Goal: Information Seeking & Learning: Learn about a topic

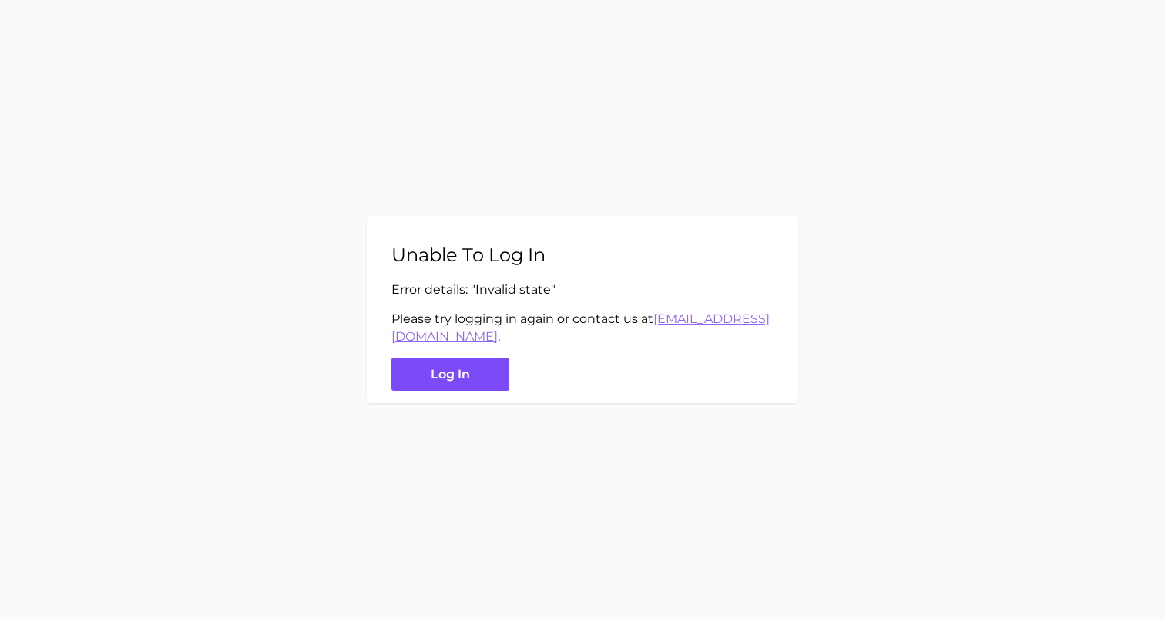
click at [447, 373] on button "Log in" at bounding box center [451, 374] width 118 height 33
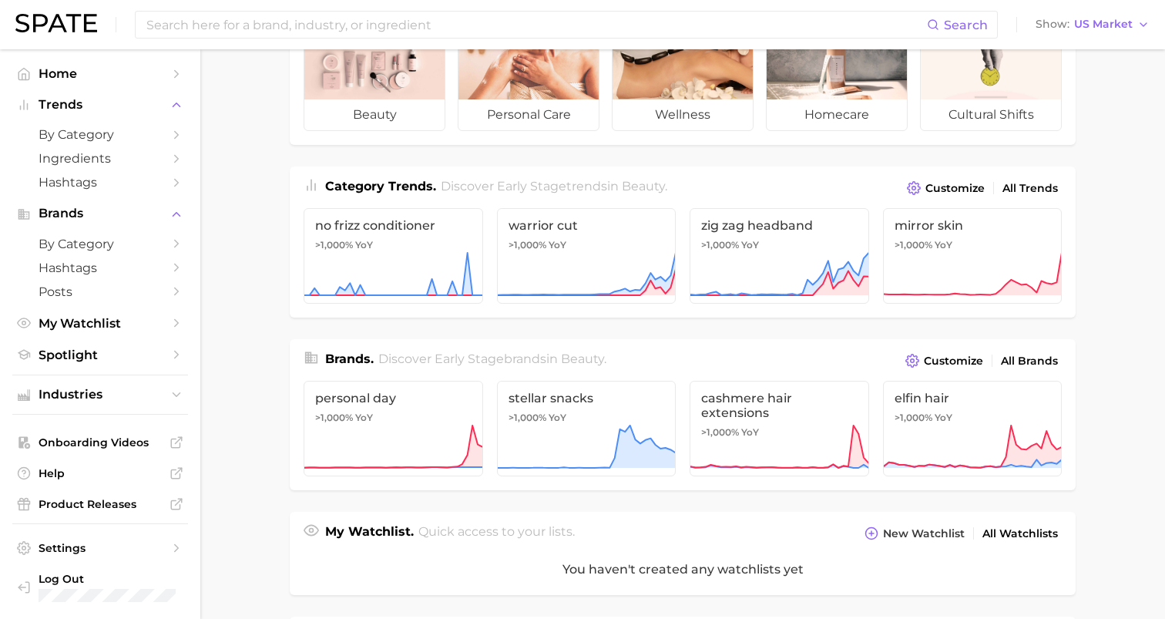
scroll to position [117, 0]
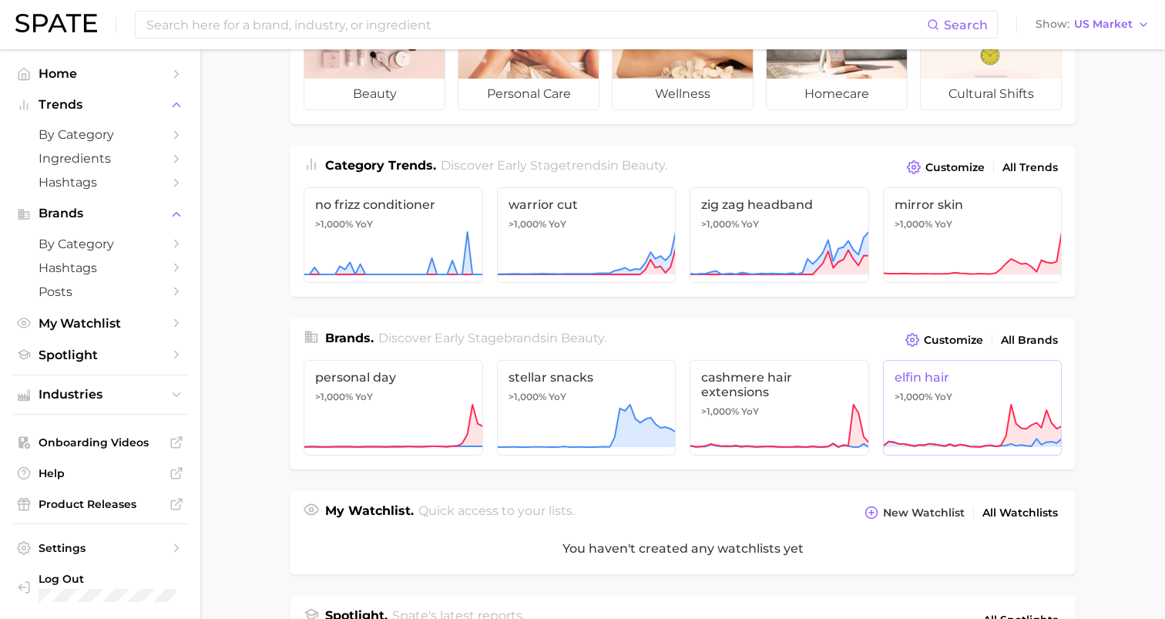
click at [974, 388] on link "elfin hair >1,000% YoY" at bounding box center [973, 408] width 180 height 96
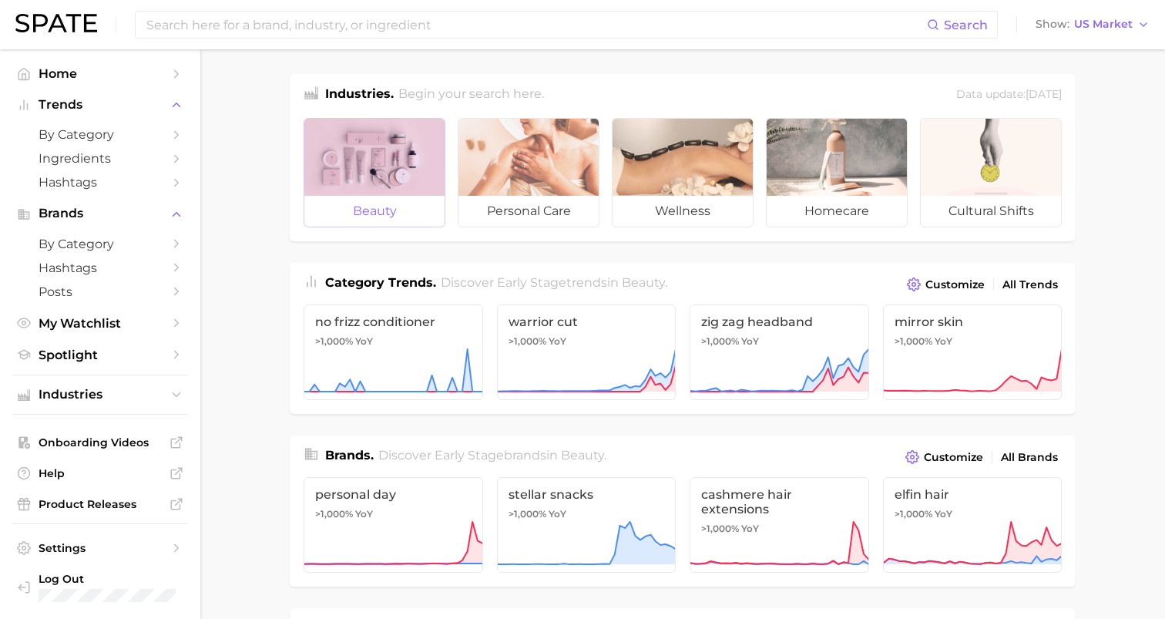
click at [372, 161] on div at bounding box center [374, 157] width 140 height 77
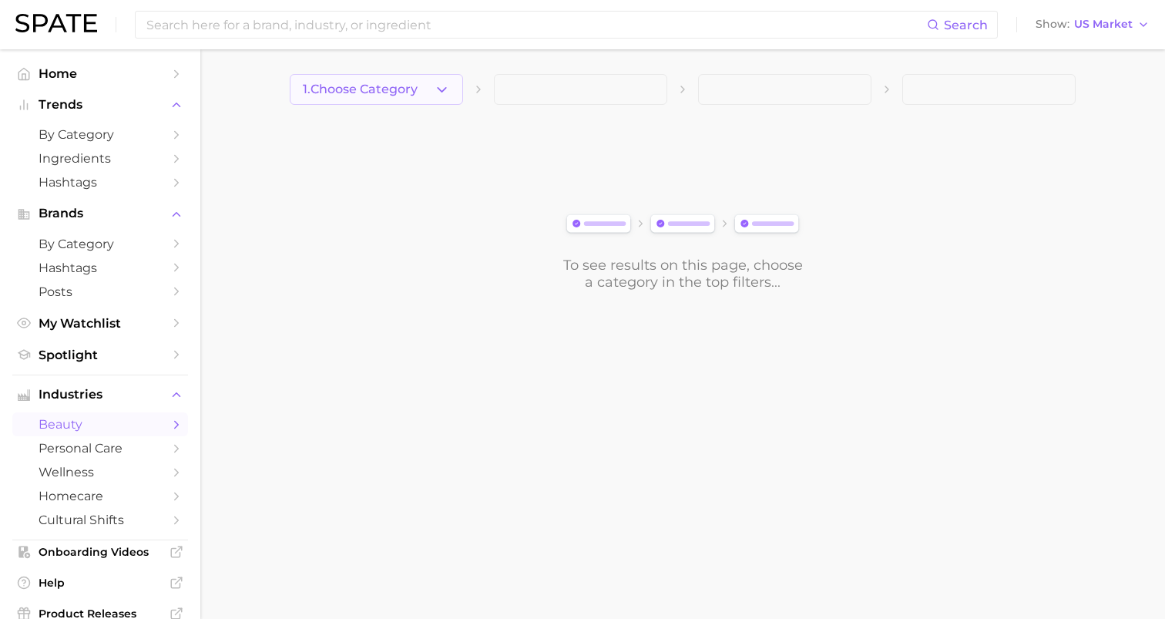
click at [394, 97] on button "1. Choose Category" at bounding box center [376, 89] width 173 height 31
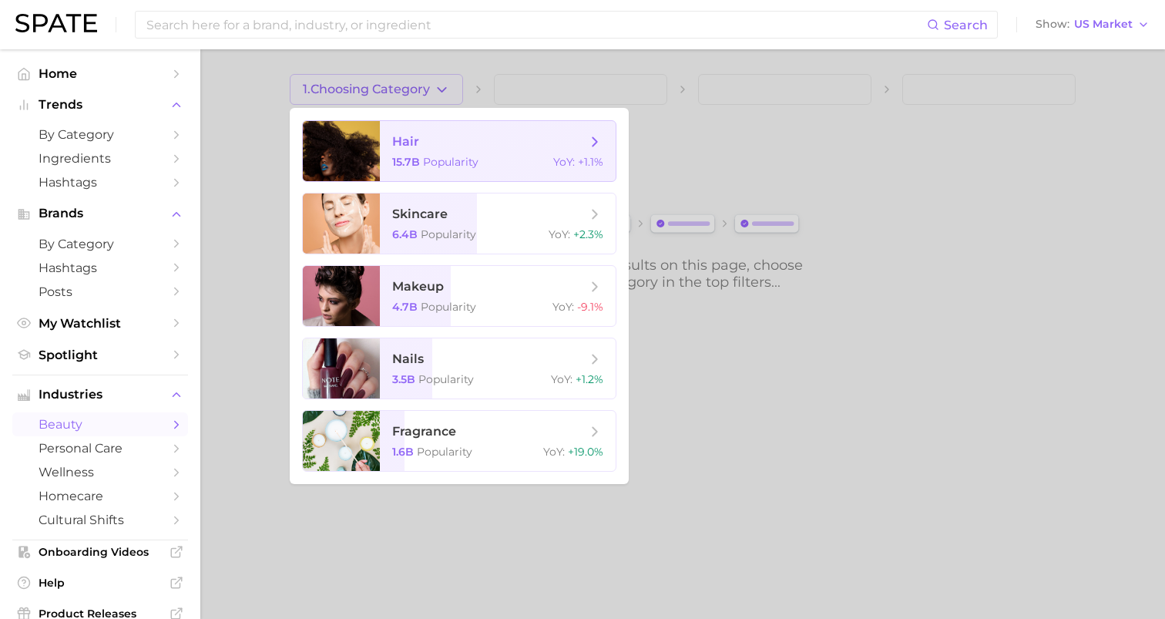
click at [415, 144] on span "hair" at bounding box center [405, 141] width 27 height 15
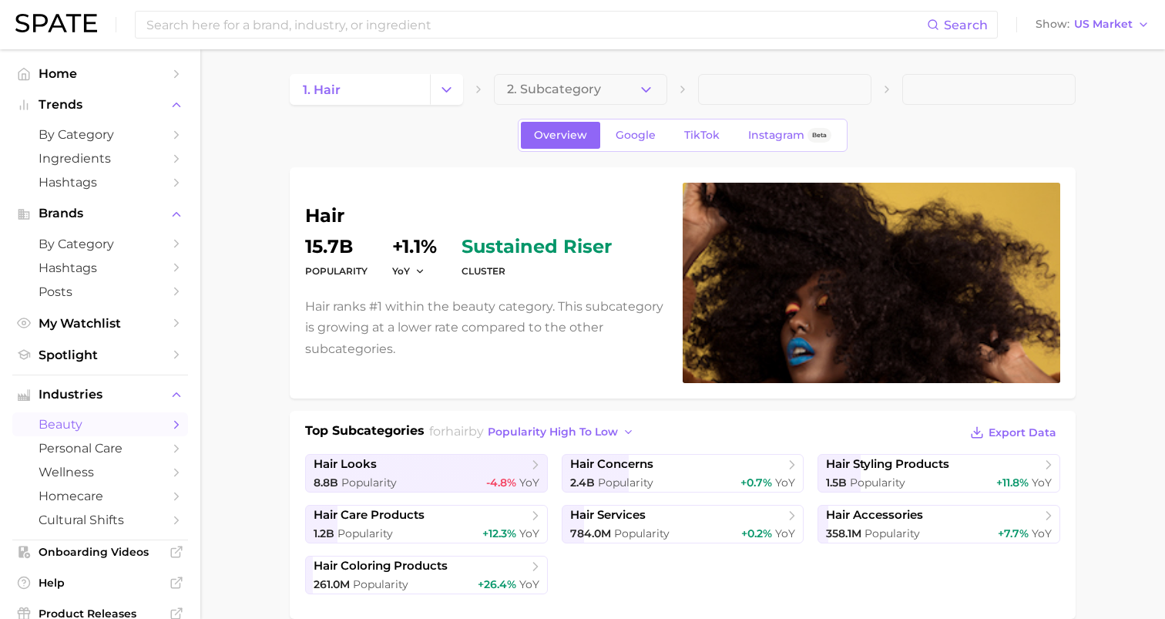
drag, startPoint x: 571, startPoint y: 102, endPoint x: 480, endPoint y: 261, distance: 183.0
click at [892, 459] on span "hair styling products" at bounding box center [887, 464] width 123 height 15
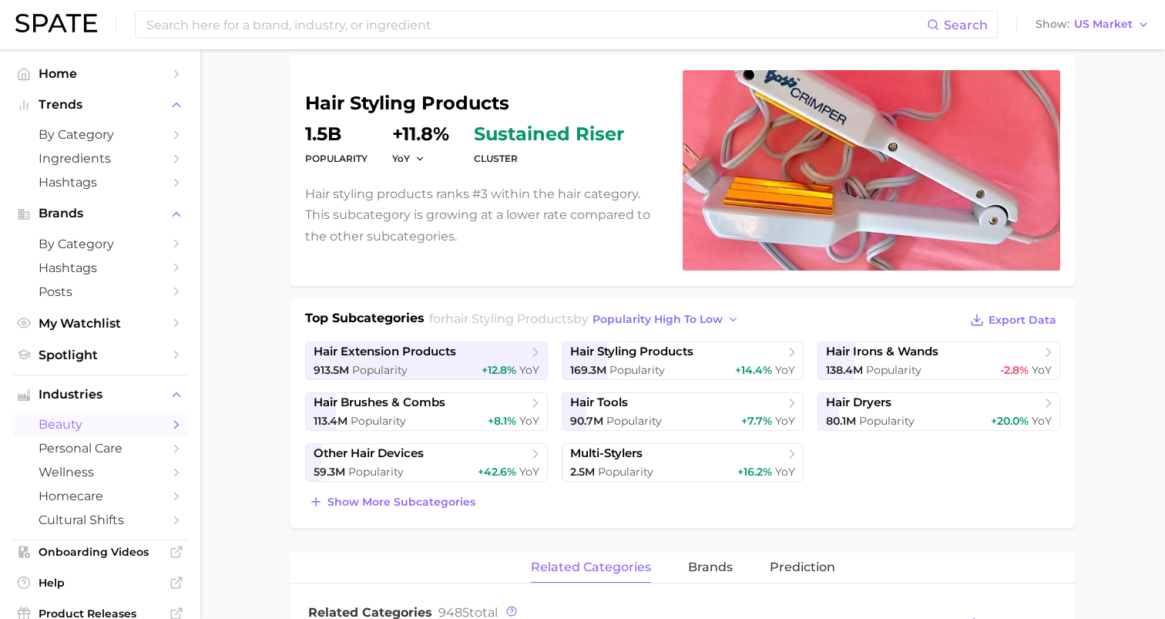
scroll to position [123, 0]
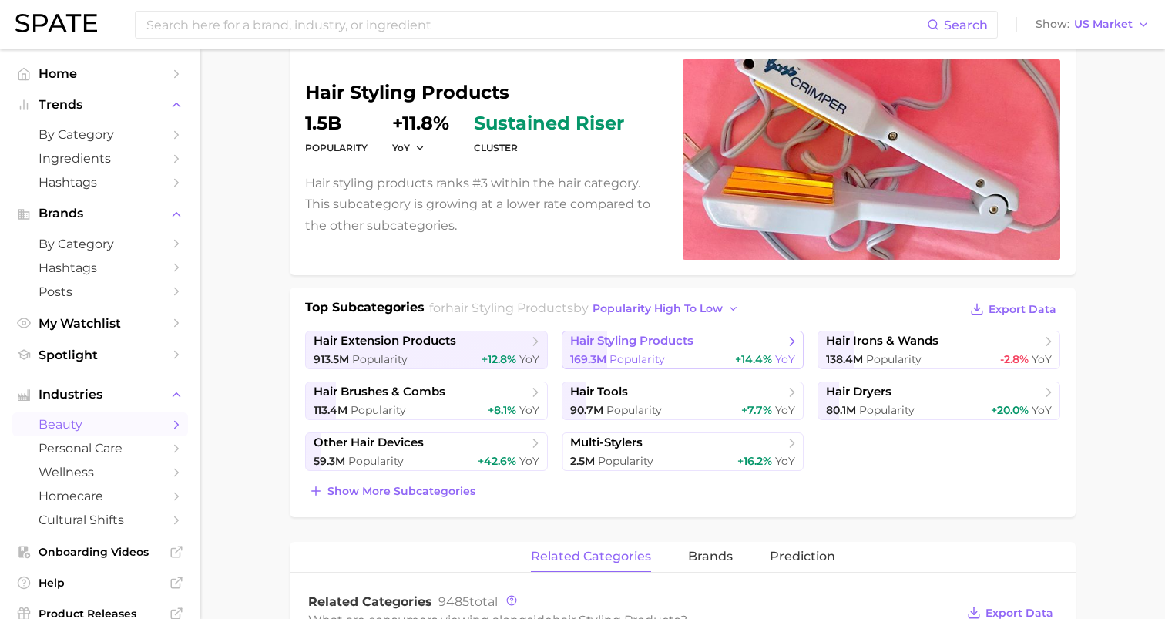
click at [670, 346] on span "hair styling products" at bounding box center [631, 341] width 123 height 15
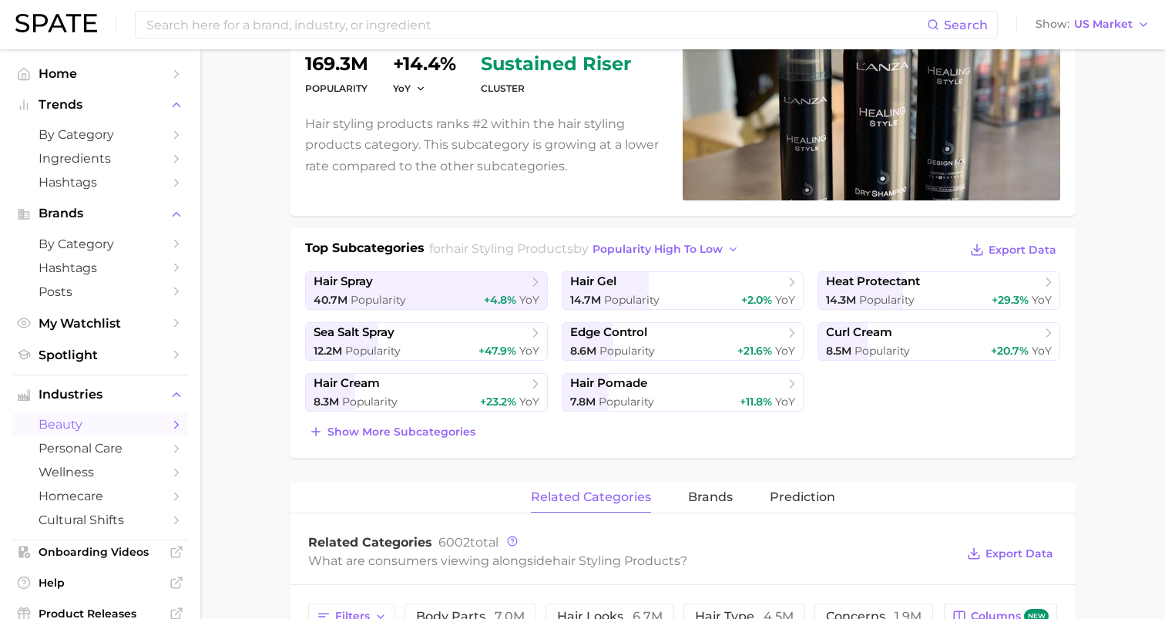
scroll to position [189, 0]
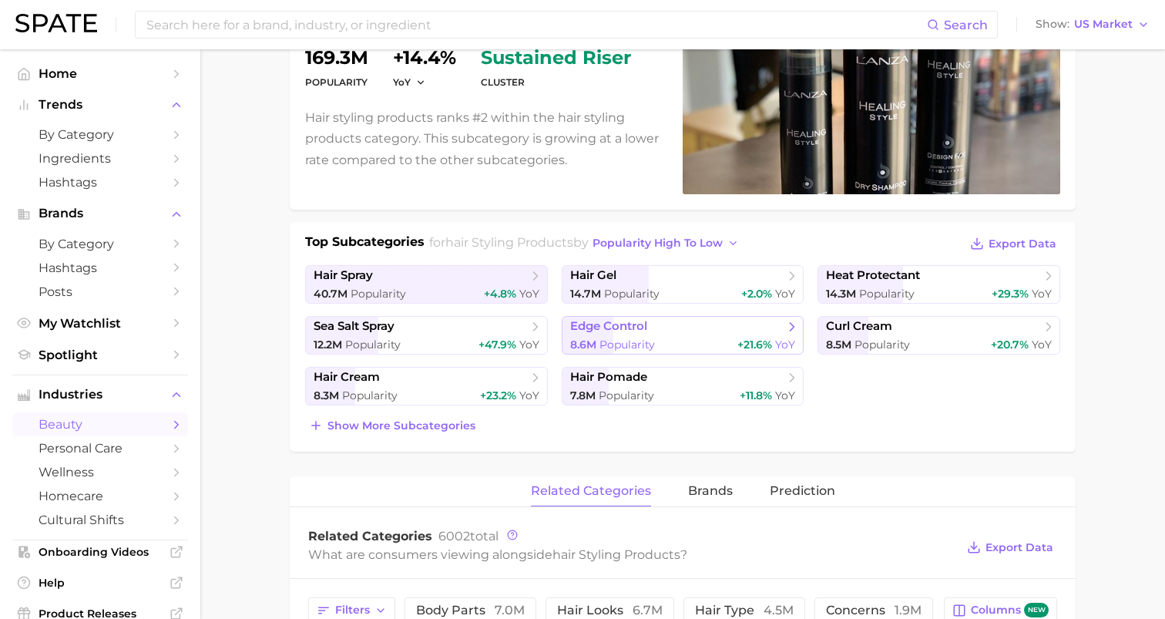
click at [626, 333] on span "edge control" at bounding box center [677, 326] width 214 height 15
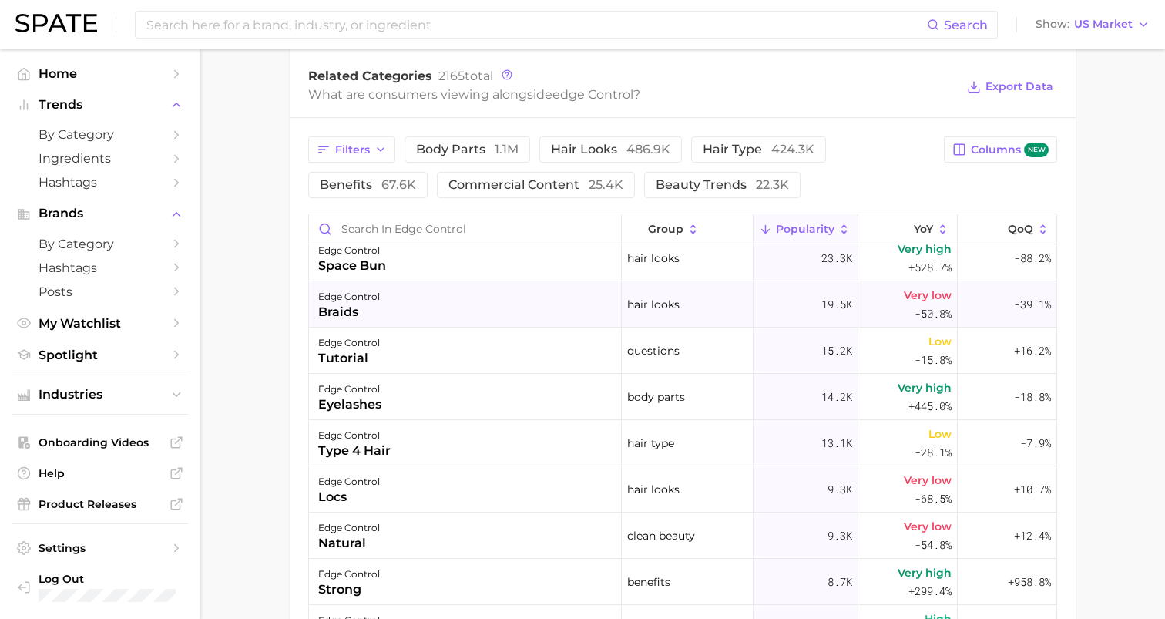
scroll to position [674, 0]
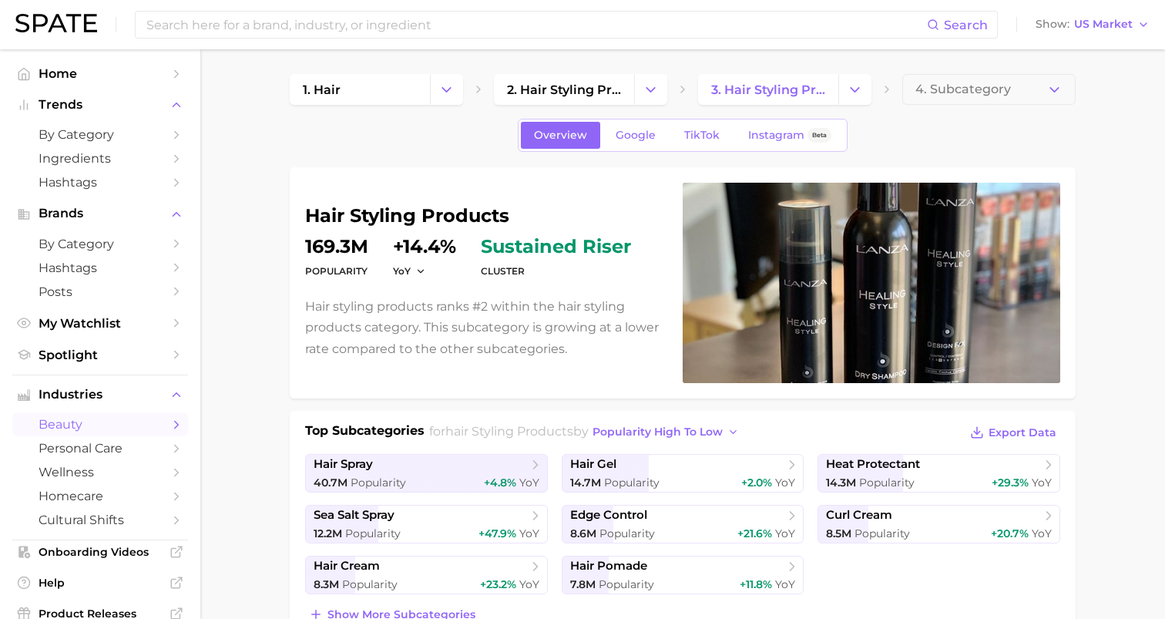
click at [805, 89] on span "3. hair styling products" at bounding box center [768, 89] width 114 height 15
click at [837, 92] on link "3. hair styling products" at bounding box center [768, 89] width 140 height 31
click at [850, 92] on icon "Change Category" at bounding box center [855, 90] width 16 height 16
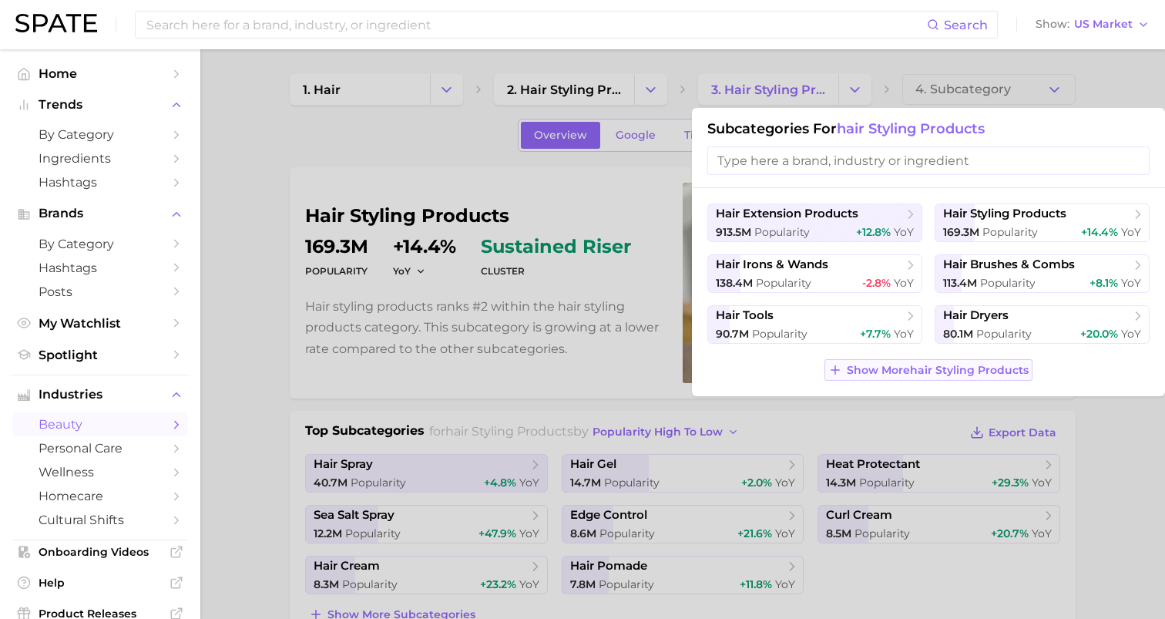
click at [876, 369] on span "Show More hair styling products" at bounding box center [938, 370] width 182 height 13
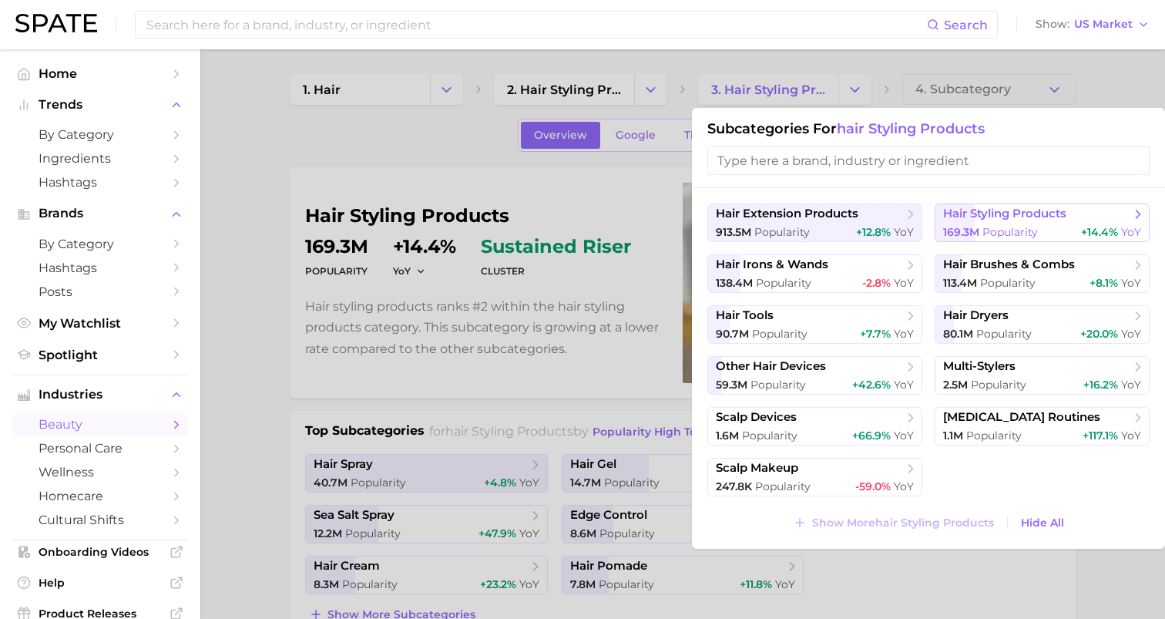
click at [974, 223] on button "hair styling products 169.3m Popularity +14.4% YoY" at bounding box center [1042, 222] width 215 height 39
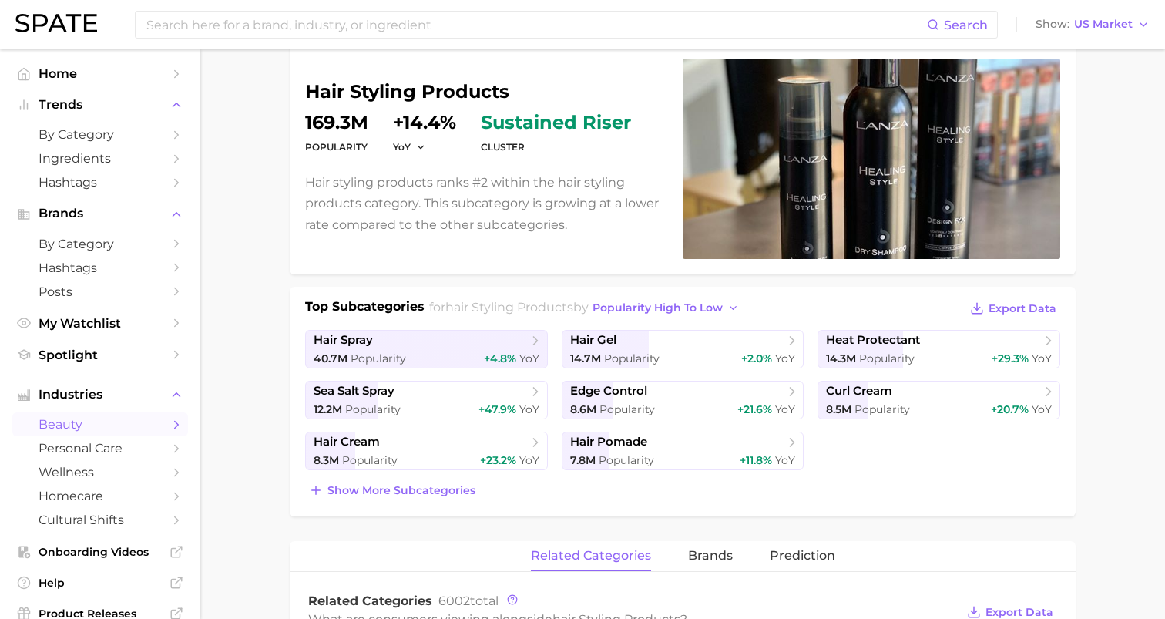
scroll to position [133, 0]
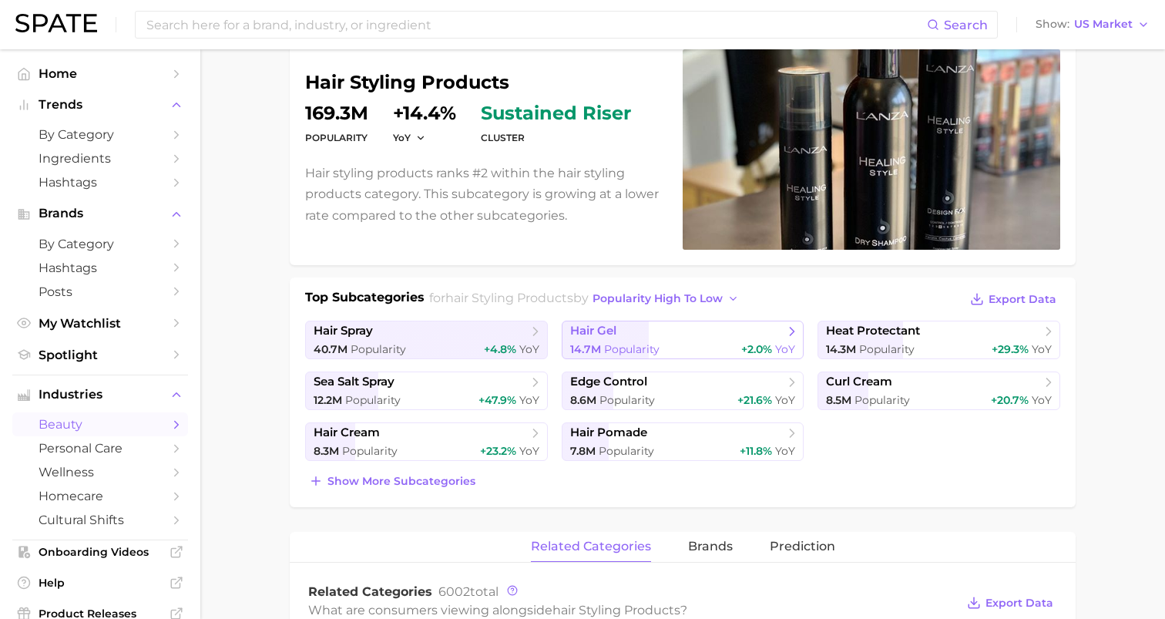
click at [655, 342] on span "14.7m Popularity" at bounding box center [614, 349] width 89 height 15
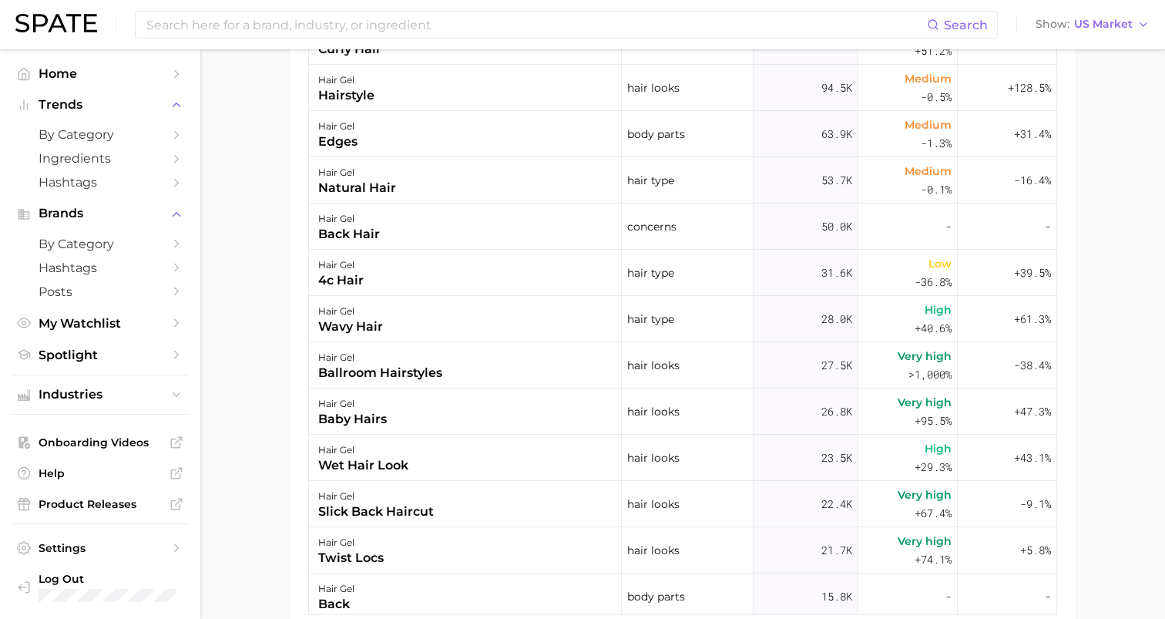
scroll to position [977, 0]
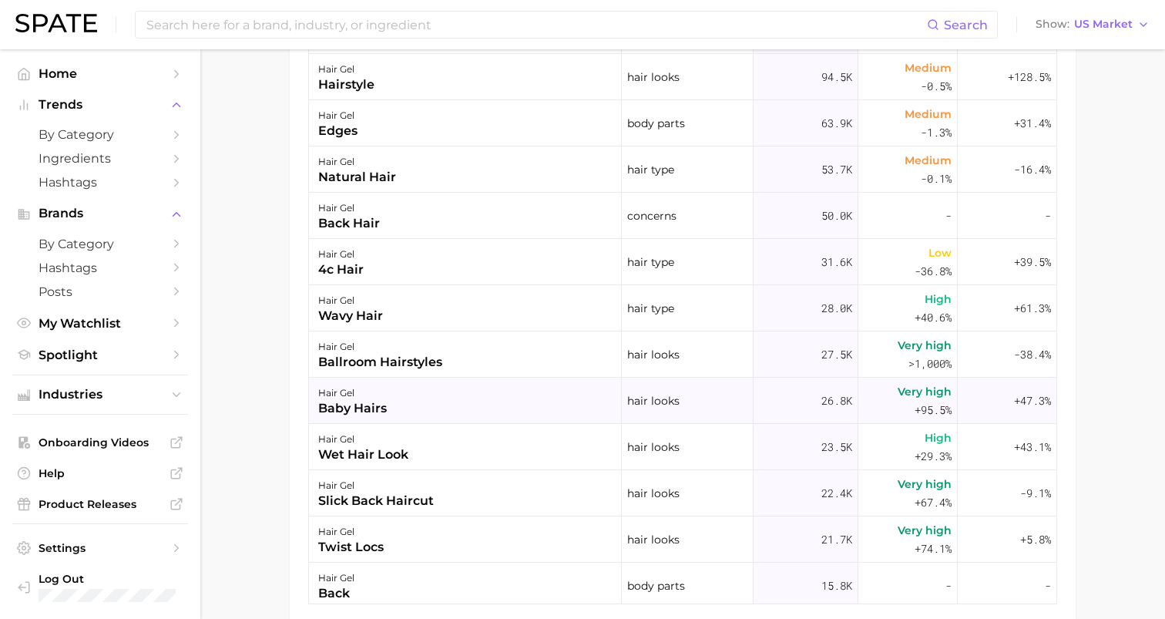
click at [478, 391] on div "hair gel baby hairs" at bounding box center [465, 401] width 313 height 46
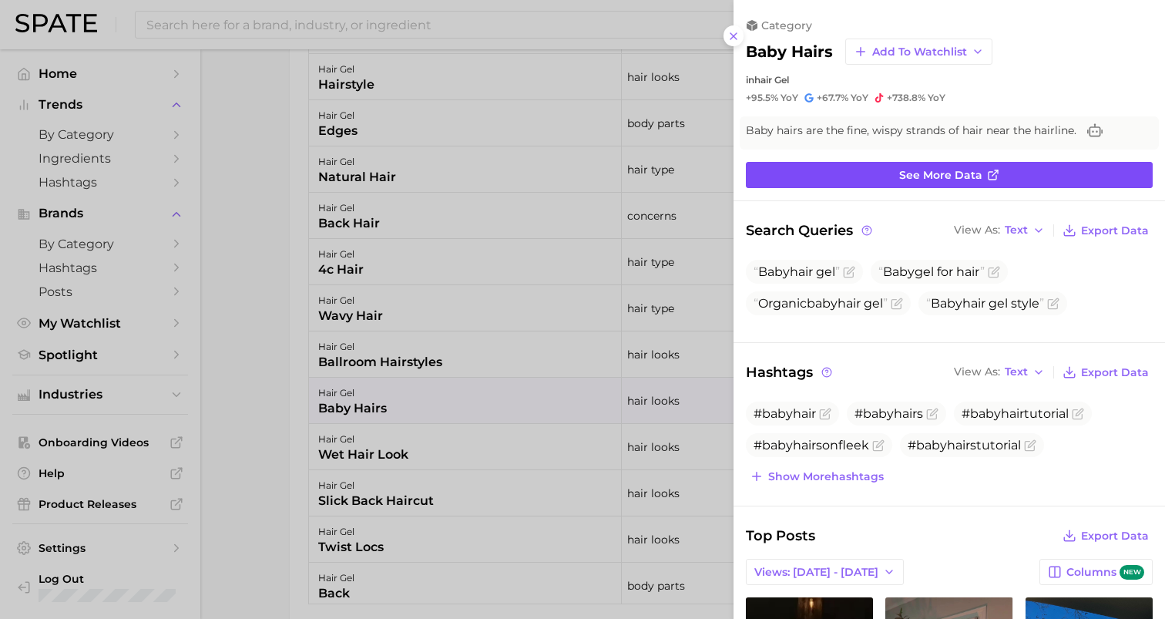
scroll to position [0, 0]
click at [850, 177] on link "See more data" at bounding box center [949, 175] width 407 height 26
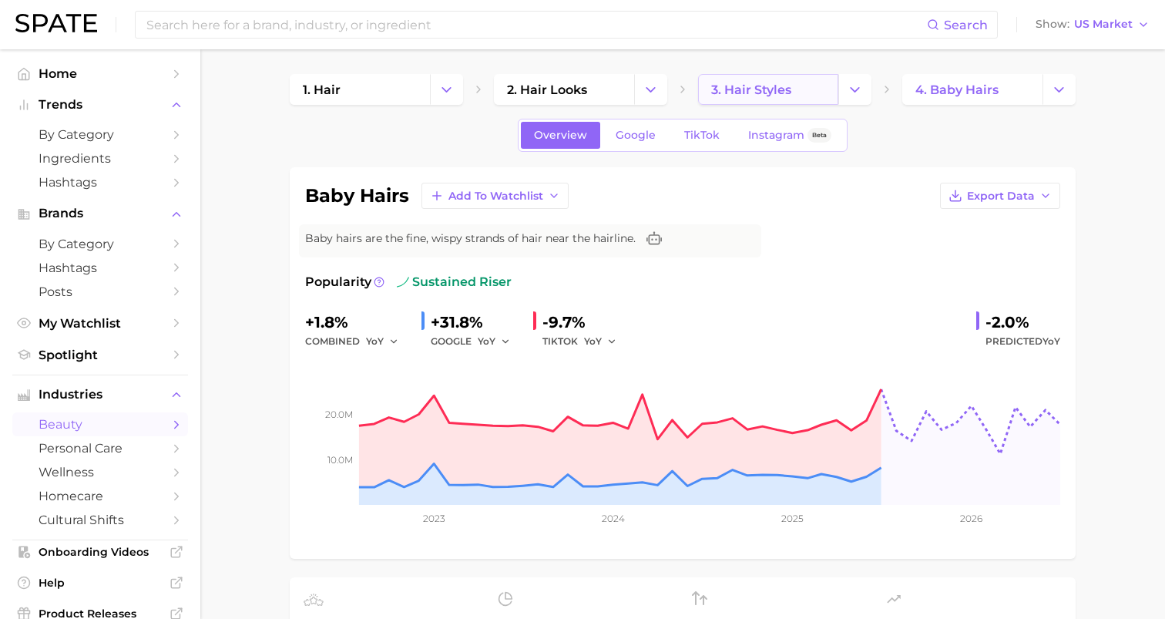
click at [791, 89] on span "3. hair styles" at bounding box center [751, 89] width 80 height 15
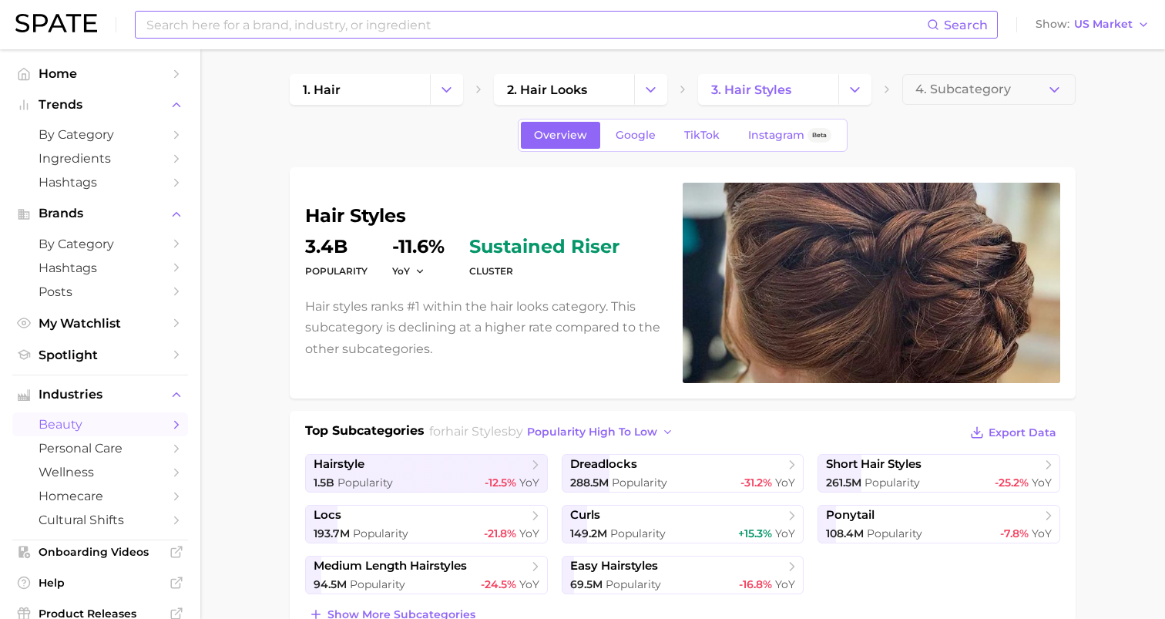
click at [745, 18] on input at bounding box center [536, 25] width 782 height 26
type input "slick back hair"
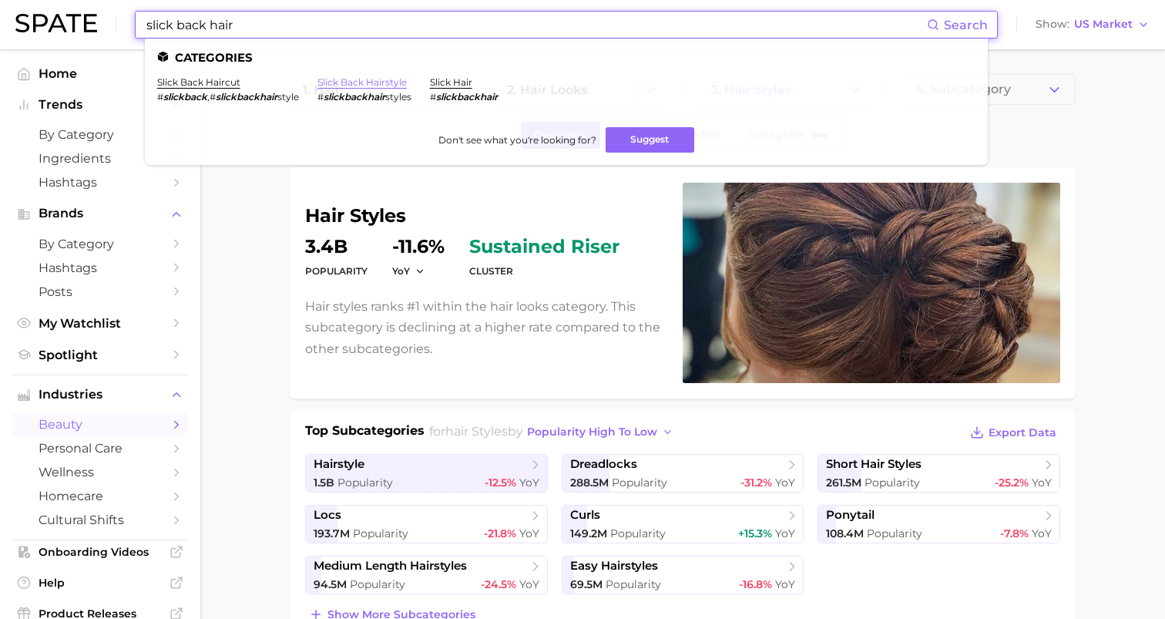
click at [364, 85] on link "slick back hairstyle" at bounding box center [362, 82] width 89 height 12
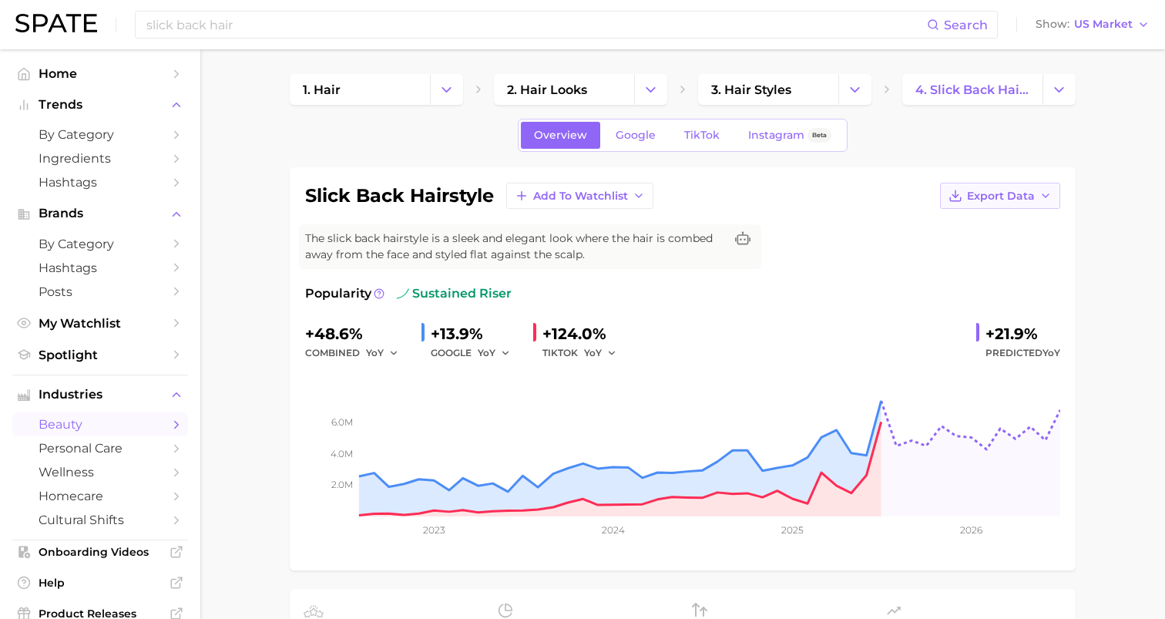
click at [997, 198] on span "Export Data" at bounding box center [1001, 196] width 68 height 13
click at [976, 247] on span "Time Series Image" at bounding box center [968, 252] width 103 height 13
click at [622, 25] on input "slick back hair" at bounding box center [536, 25] width 782 height 26
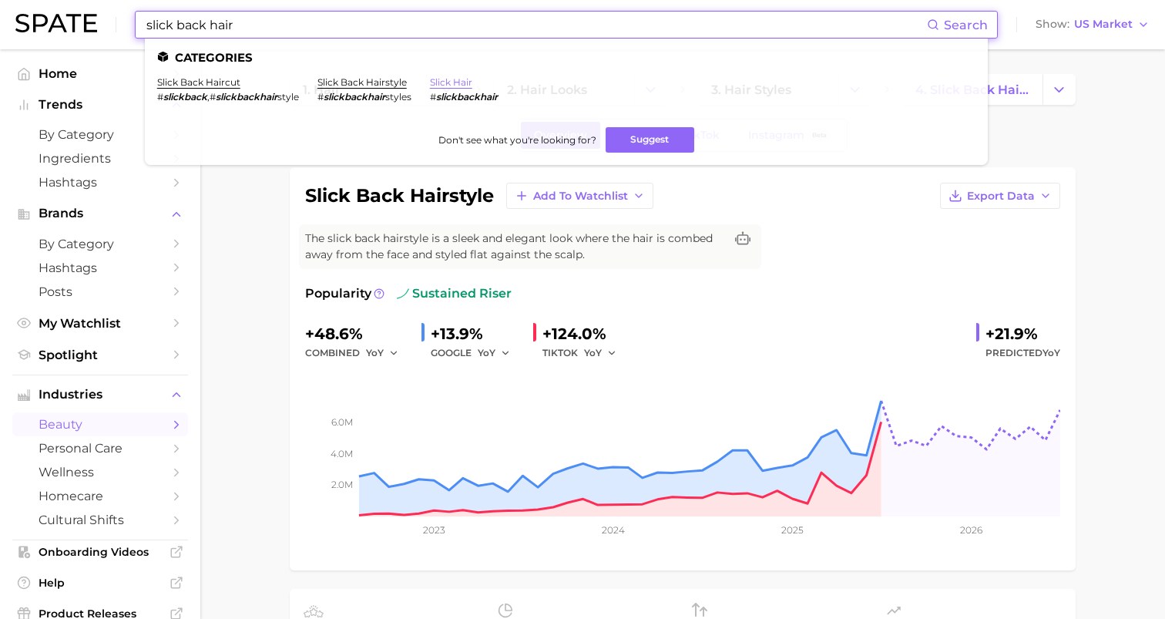
click at [446, 84] on link "slick hair" at bounding box center [451, 82] width 42 height 12
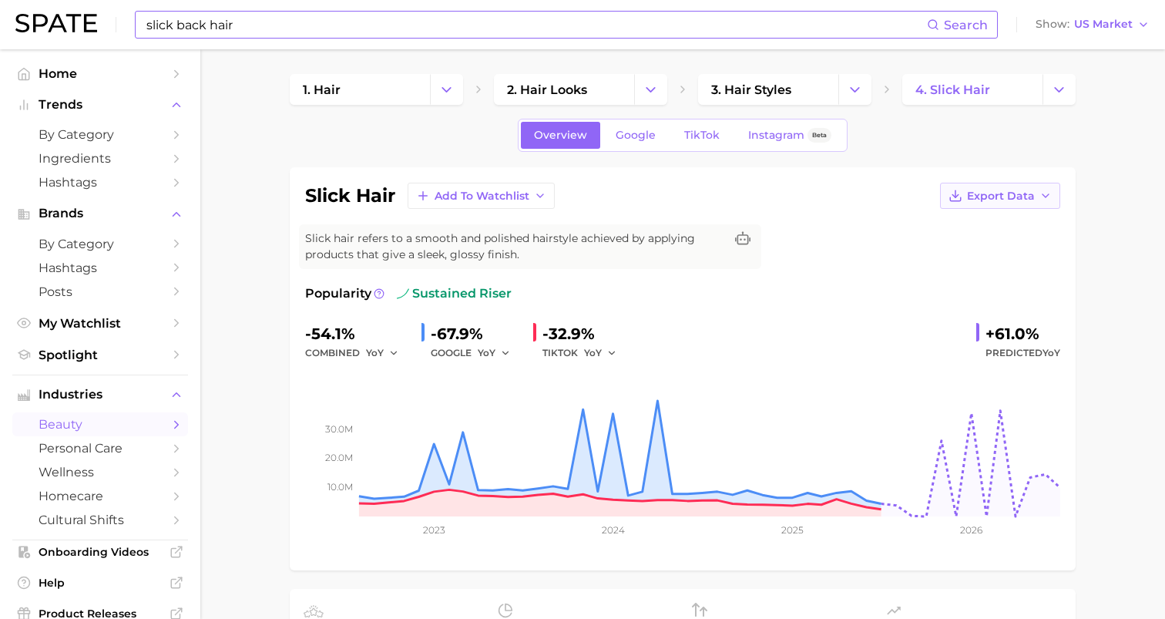
click at [1020, 197] on span "Export Data" at bounding box center [1001, 196] width 68 height 13
click at [982, 256] on span "Time Series Image" at bounding box center [968, 252] width 103 height 13
click at [375, 27] on input "slick back hair" at bounding box center [536, 25] width 782 height 26
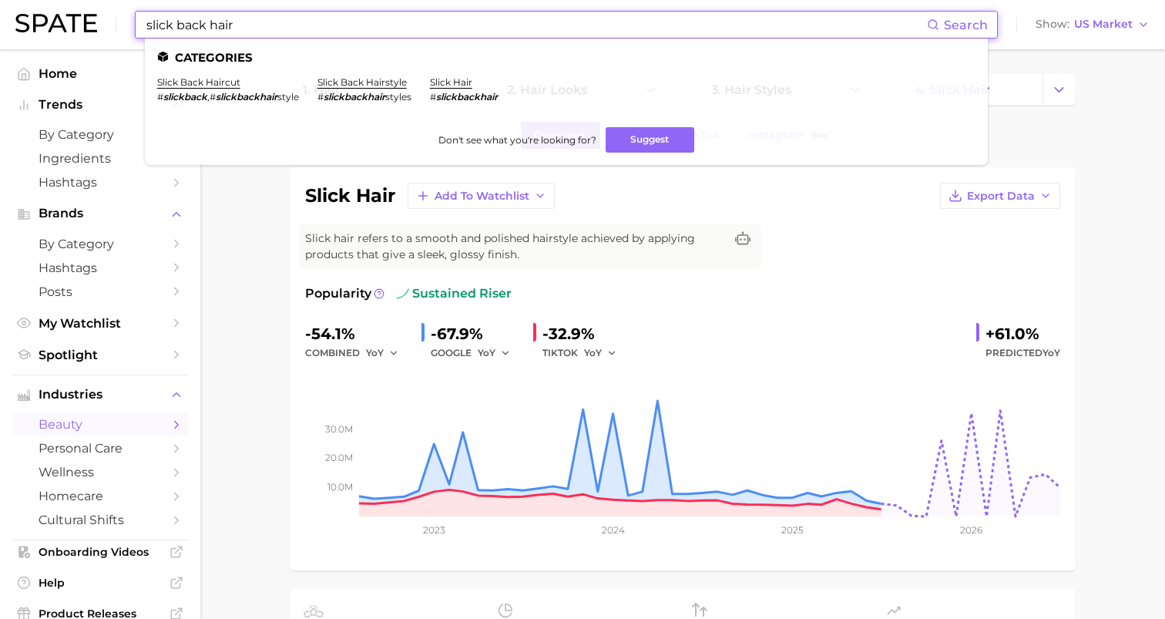
click at [375, 27] on input "slick back hair" at bounding box center [536, 25] width 782 height 26
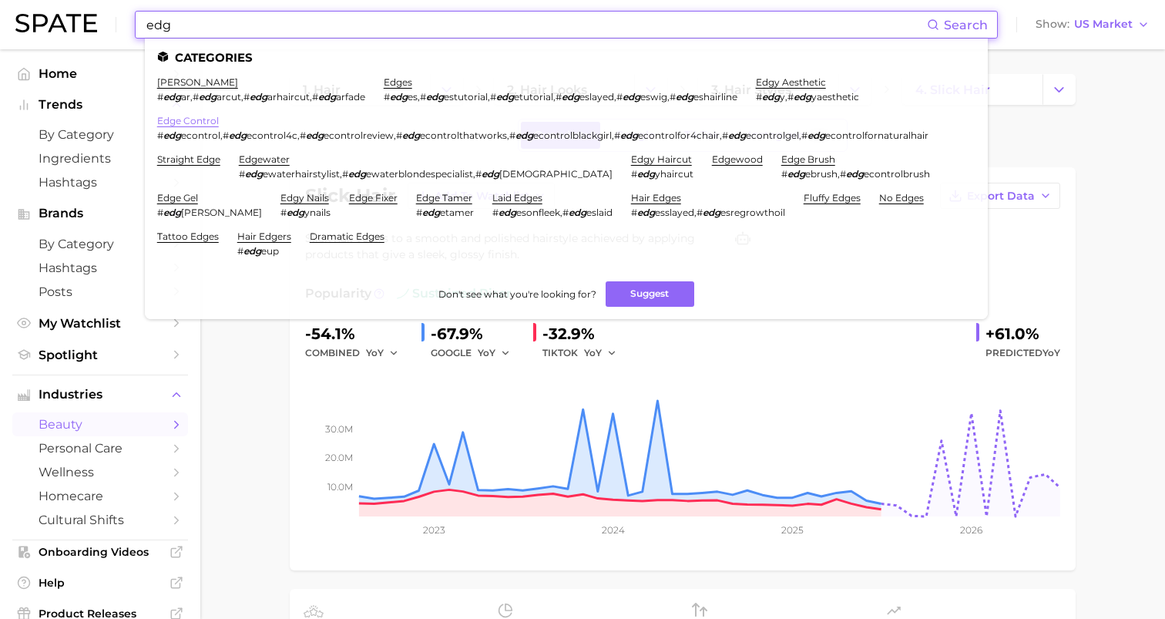
type input "edg"
click at [203, 117] on link "edge control" at bounding box center [188, 121] width 62 height 12
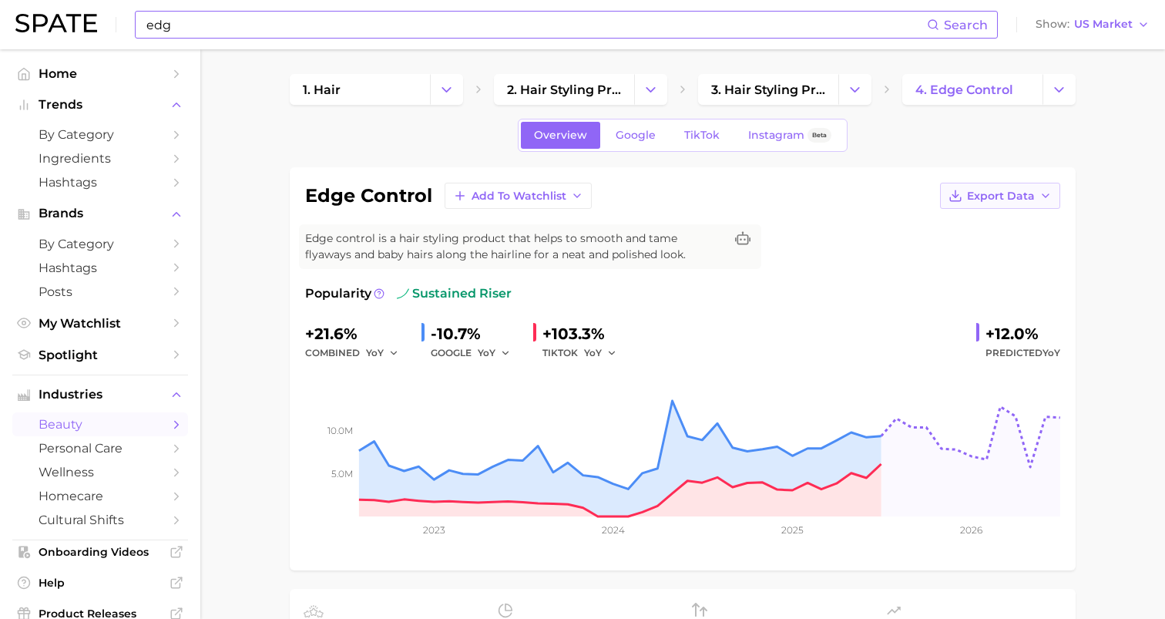
click at [1011, 205] on button "Export Data" at bounding box center [1000, 196] width 120 height 26
click at [947, 248] on span "Time Series Image" at bounding box center [968, 252] width 103 height 13
click at [234, 22] on input "edg" at bounding box center [536, 25] width 782 height 26
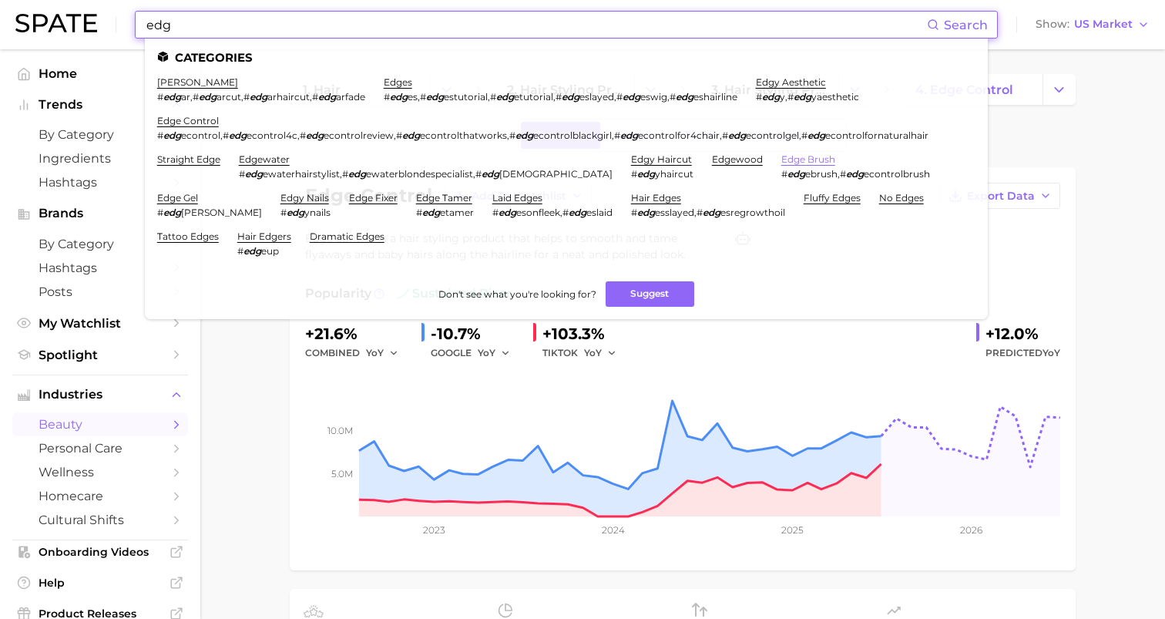
click at [782, 157] on link "edge brush" at bounding box center [809, 159] width 54 height 12
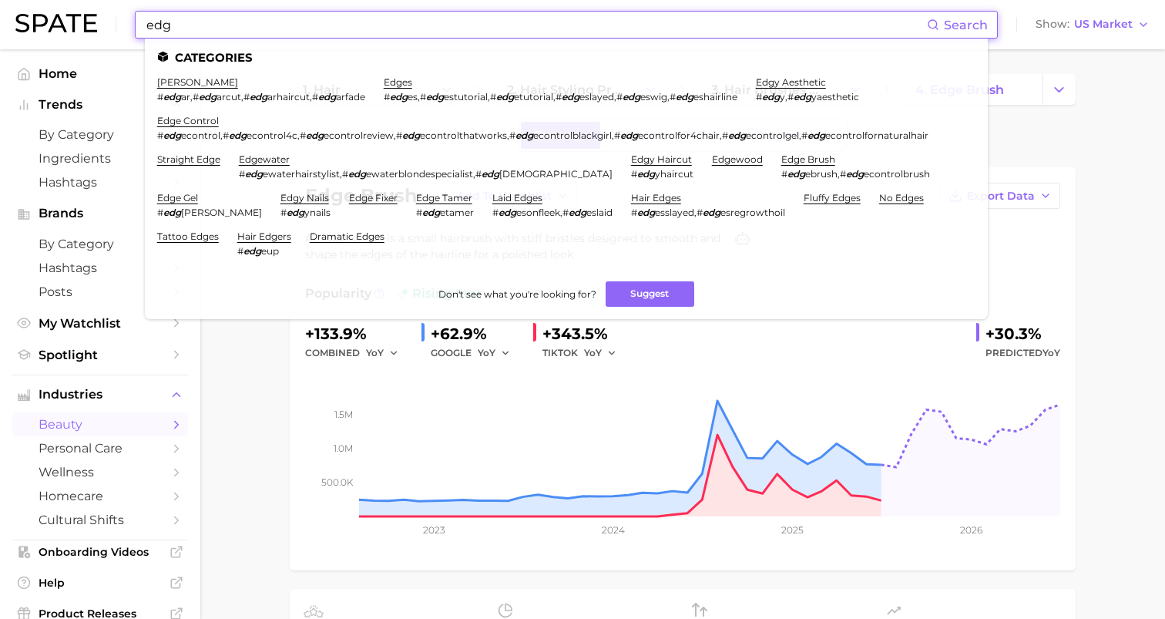
click at [191, 25] on input "edg" at bounding box center [536, 25] width 782 height 26
drag, startPoint x: 191, startPoint y: 25, endPoint x: 134, endPoint y: 25, distance: 57.0
click at [134, 25] on div "edg Search Categories edgar cut # edg ar , # edg arcut , # edg arhaircut , # ed…" at bounding box center [582, 24] width 1135 height 49
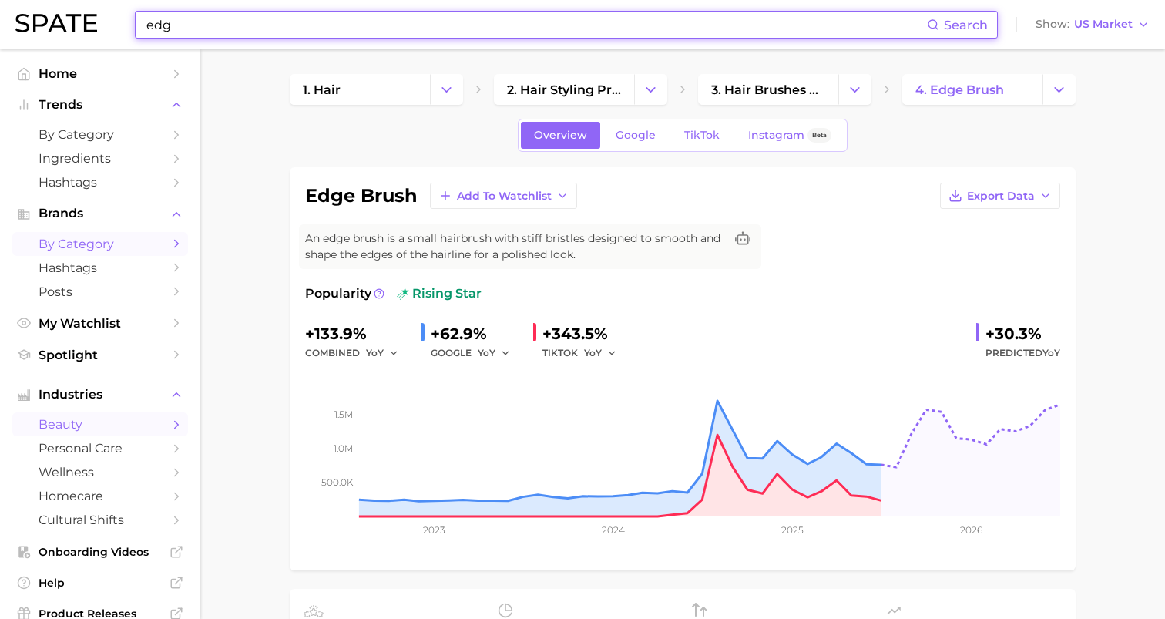
click at [81, 242] on span "by Category" at bounding box center [100, 244] width 123 height 15
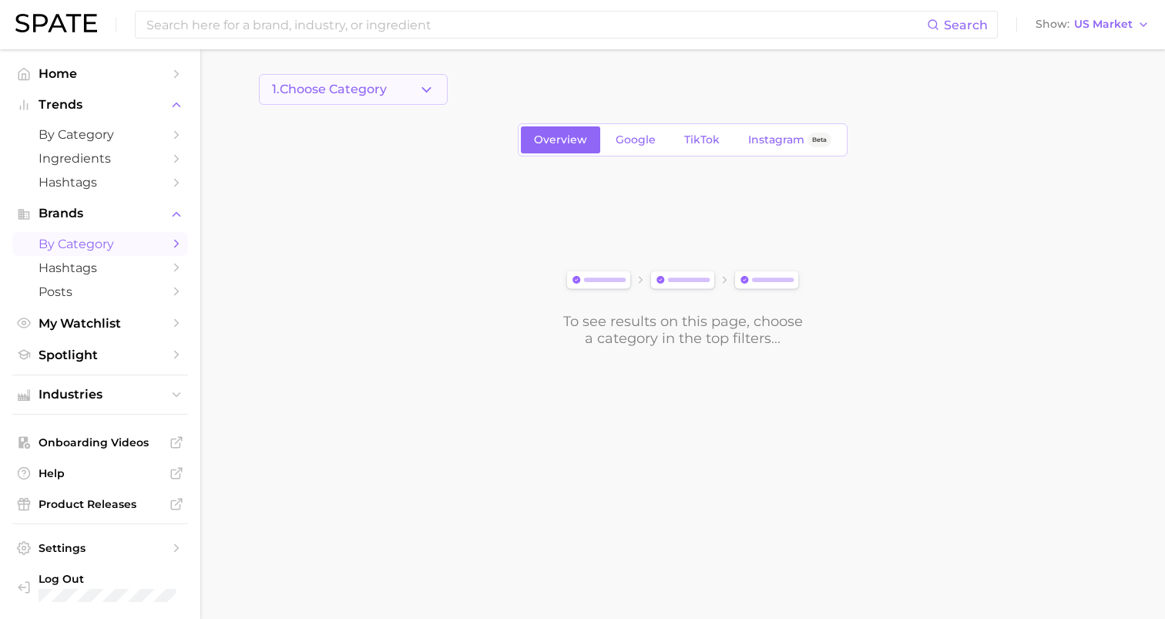
click at [396, 82] on button "1. Choose Category" at bounding box center [353, 89] width 189 height 31
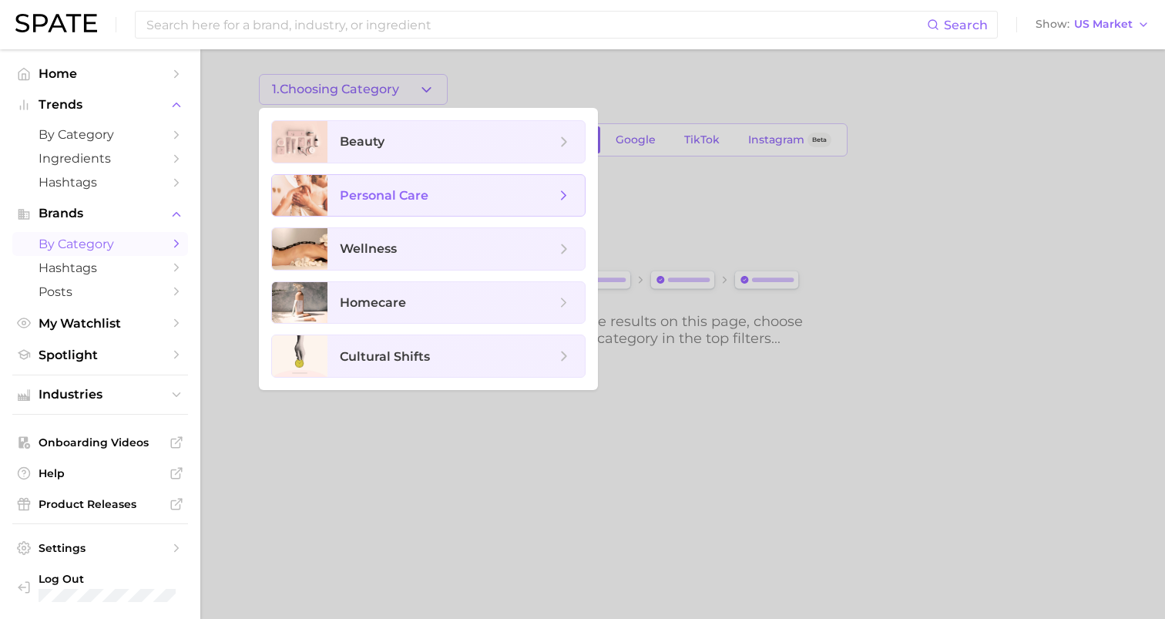
click at [397, 193] on span "personal care" at bounding box center [384, 195] width 89 height 15
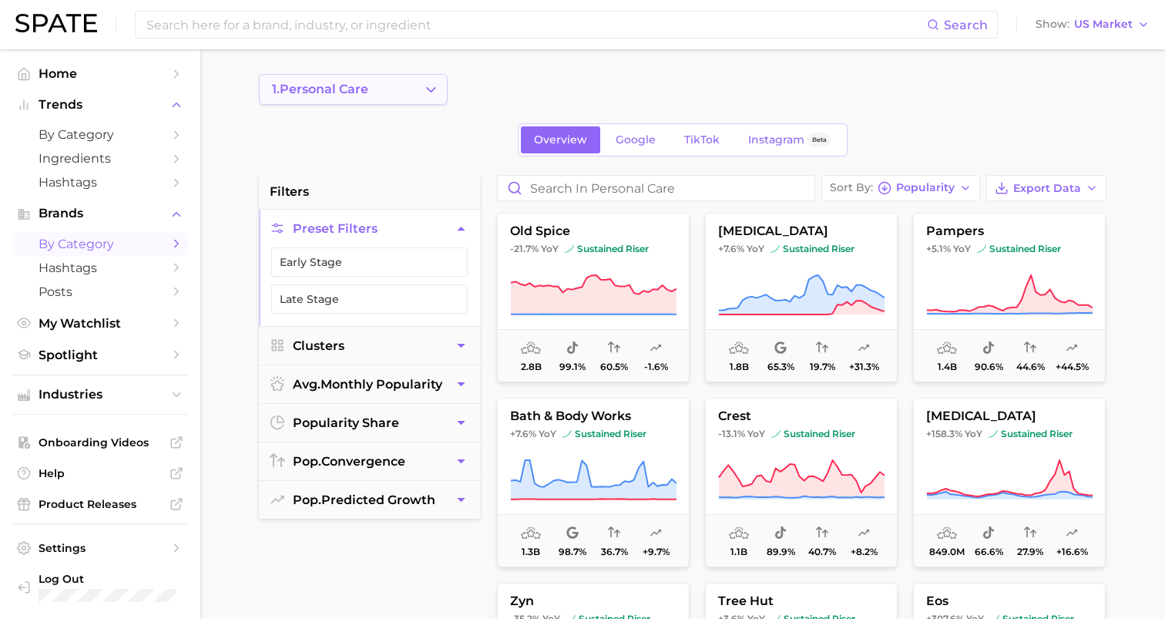
click at [368, 86] on span "1. personal care" at bounding box center [320, 89] width 96 height 14
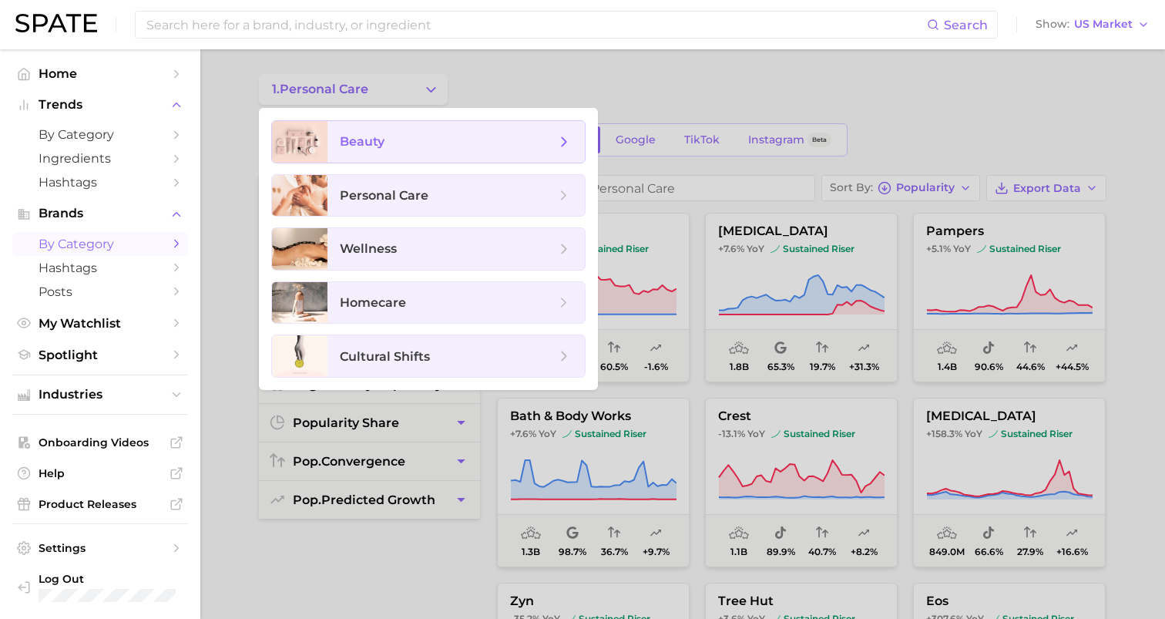
click at [346, 142] on span "beauty" at bounding box center [362, 141] width 45 height 15
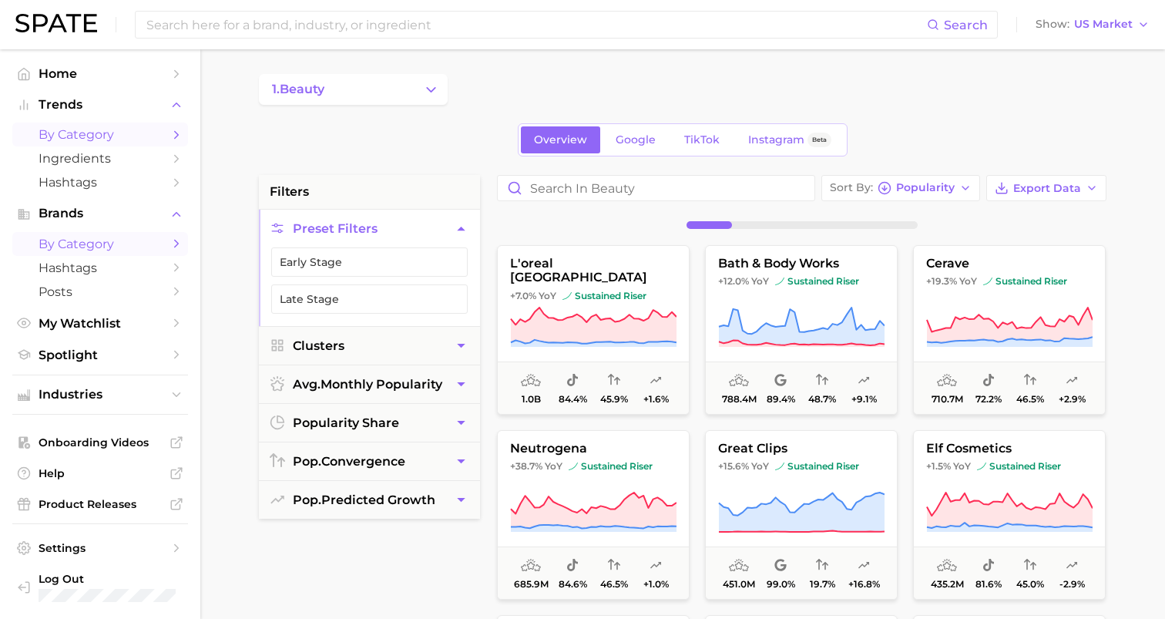
click at [80, 126] on link "by Category" at bounding box center [100, 135] width 176 height 24
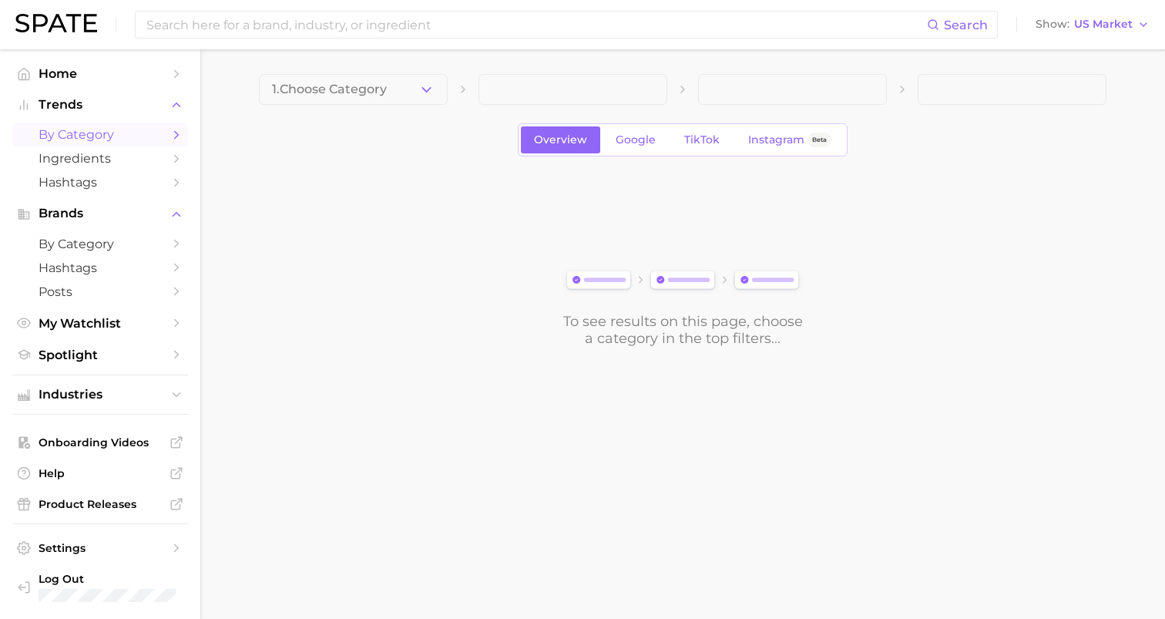
click at [89, 143] on link "by Category" at bounding box center [100, 135] width 176 height 24
click at [83, 120] on li "Trends by Category Ingredients Hashtags" at bounding box center [100, 143] width 176 height 101
click at [85, 114] on button "Trends" at bounding box center [100, 104] width 176 height 23
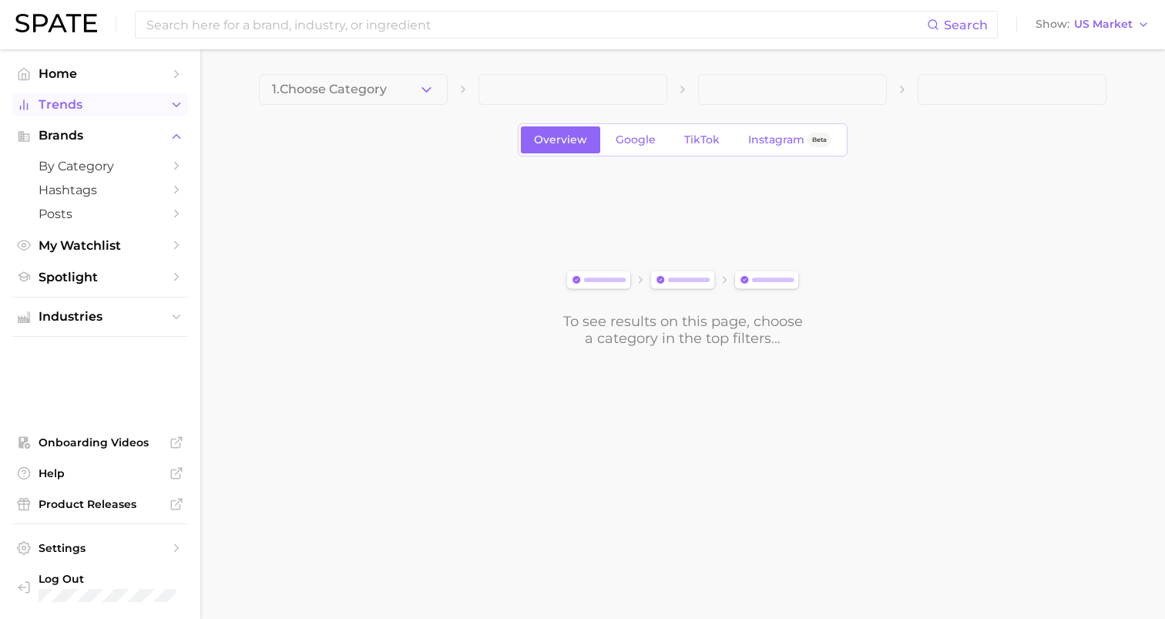
click at [88, 108] on span "Trends" at bounding box center [100, 105] width 123 height 14
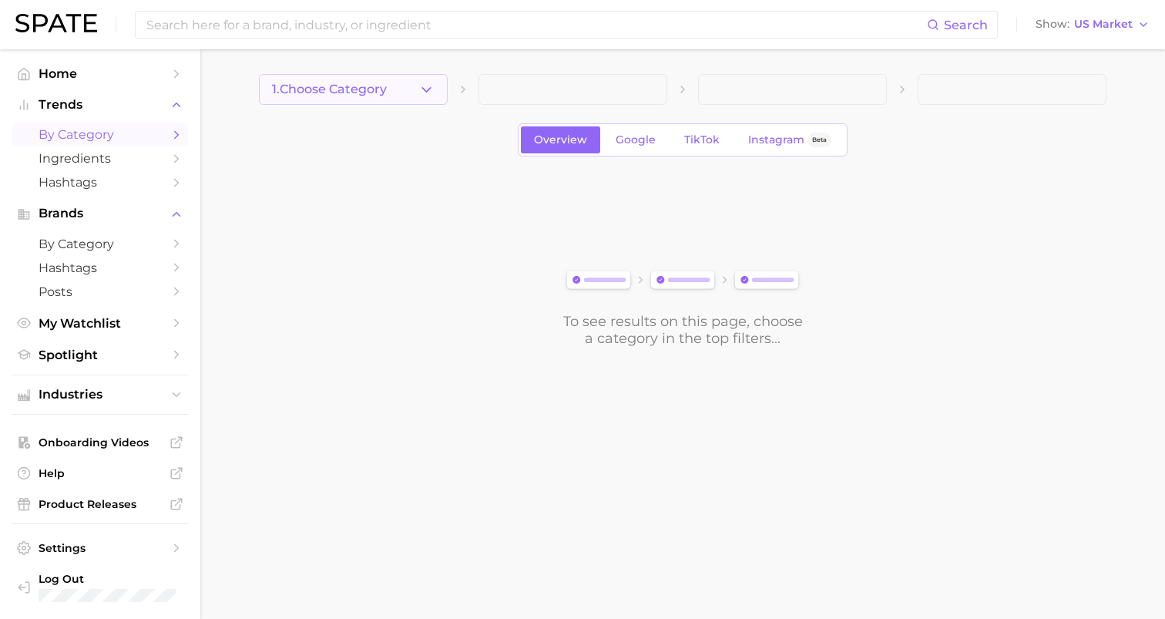
click at [338, 89] on span "1. Choose Category" at bounding box center [329, 89] width 115 height 14
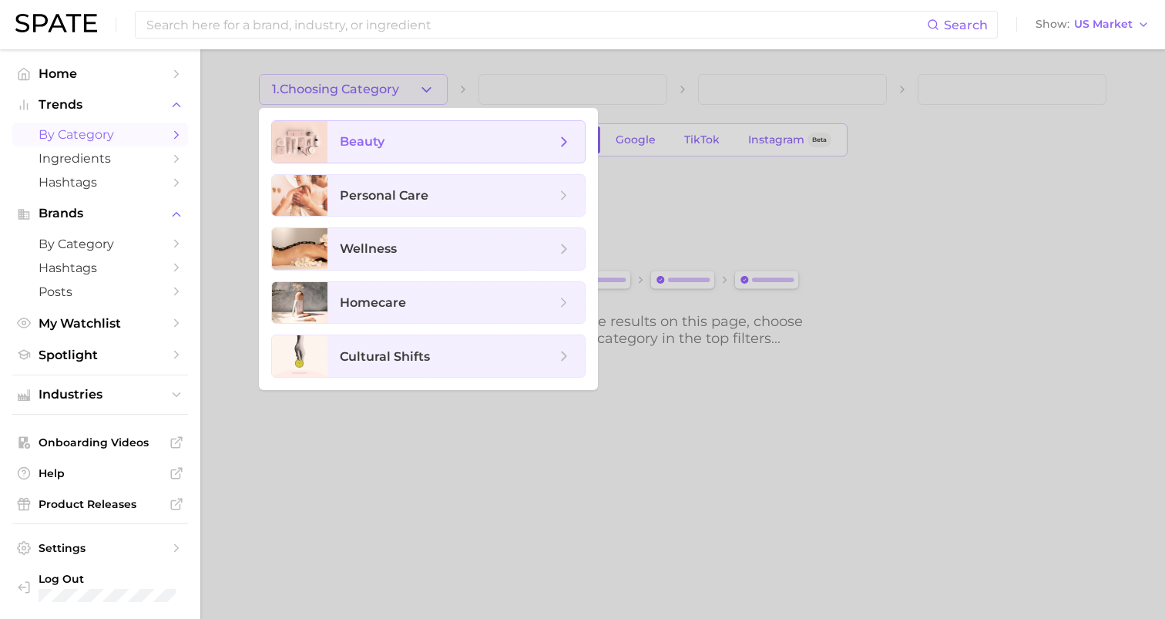
click at [374, 150] on span "beauty" at bounding box center [456, 142] width 257 height 42
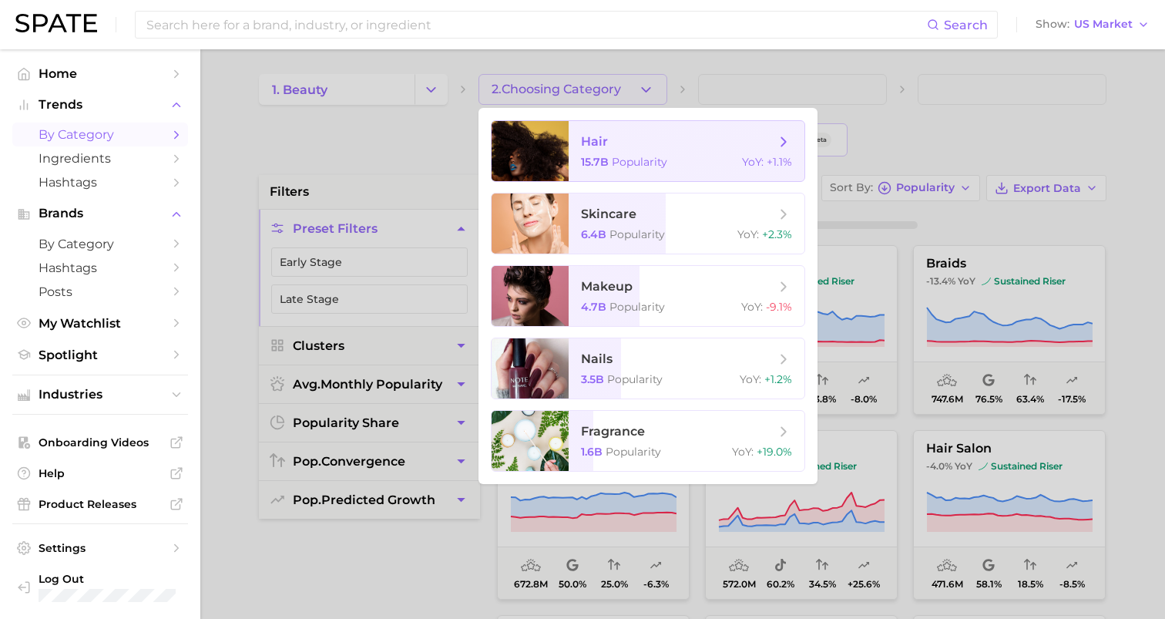
click at [570, 154] on span "hair 15.7b Popularity YoY : +1.1%" at bounding box center [687, 151] width 236 height 60
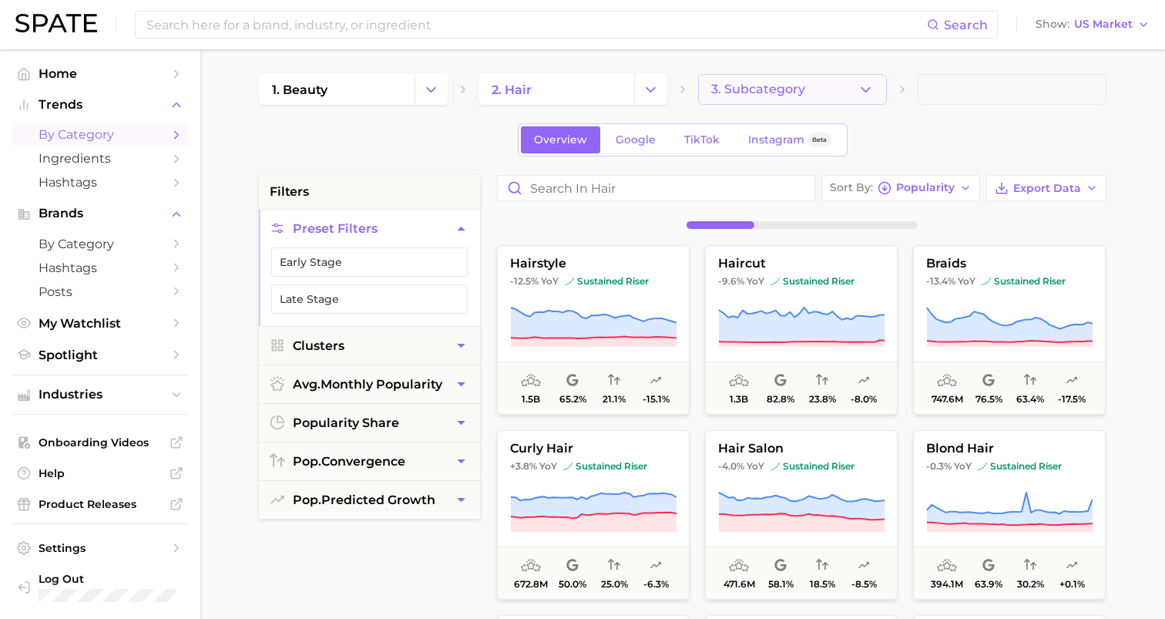
click at [776, 82] on span "3. Subcategory" at bounding box center [758, 89] width 94 height 14
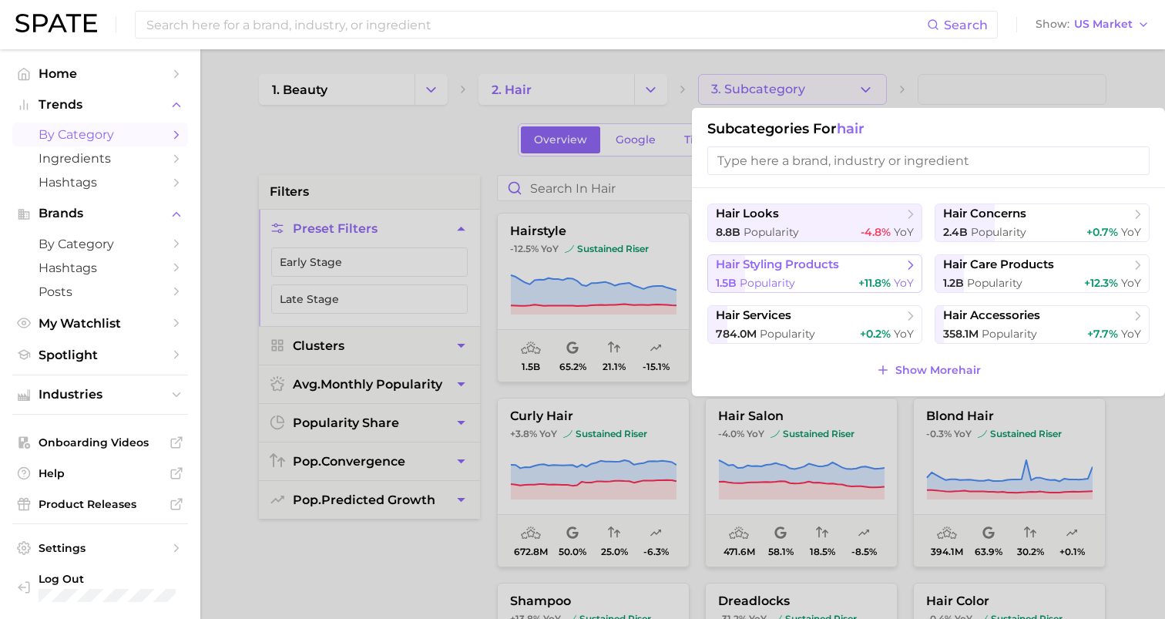
click at [863, 279] on span "+11.8%" at bounding box center [875, 283] width 32 height 14
